Goal: Find specific page/section: Find specific page/section

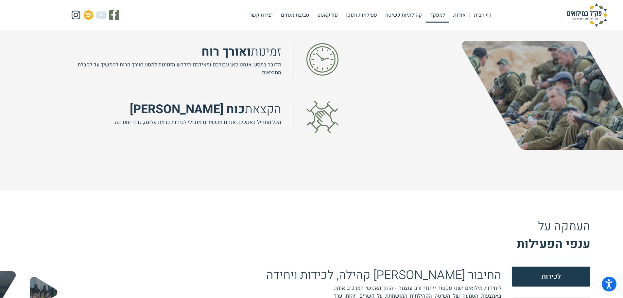
scroll to position [654, 0]
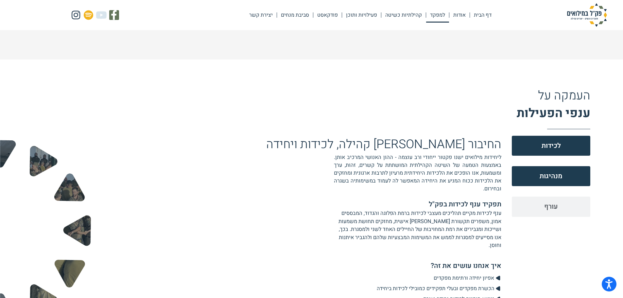
click at [557, 179] on span "מנהיגות" at bounding box center [551, 176] width 23 height 10
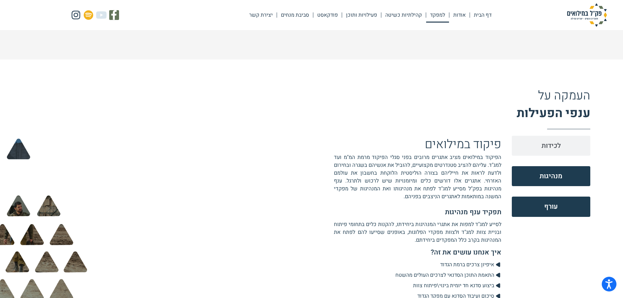
click at [547, 201] on button "עורף" at bounding box center [551, 207] width 78 height 20
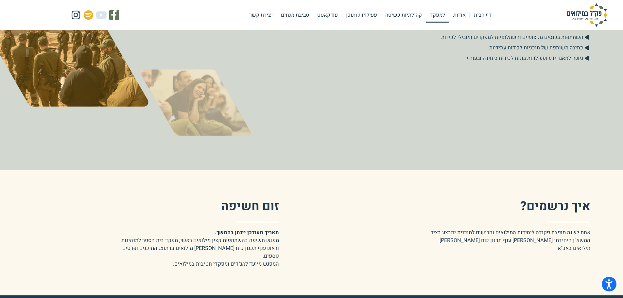
scroll to position [1314, 0]
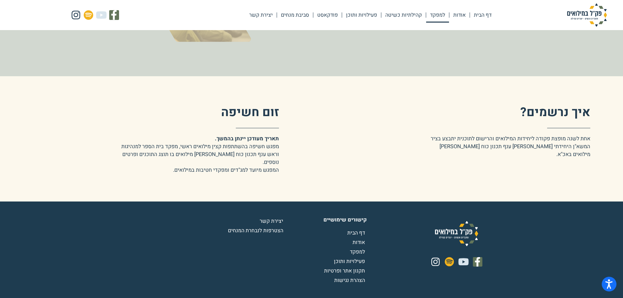
click at [353, 257] on span "פעילויות ותוכן" at bounding box center [350, 261] width 33 height 8
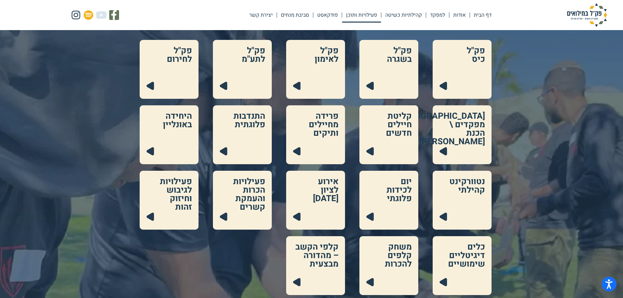
scroll to position [98, 0]
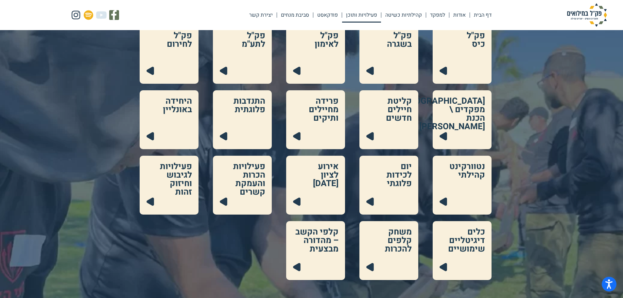
click at [482, 113] on link at bounding box center [462, 119] width 59 height 59
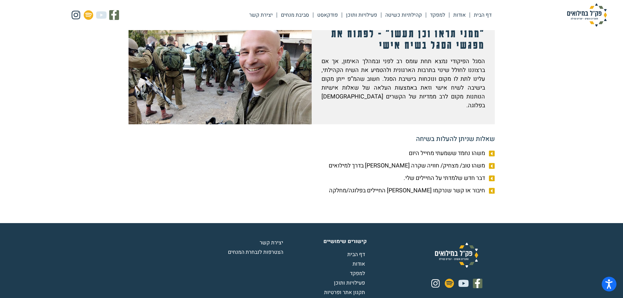
scroll to position [262, 0]
